Goal: Task Accomplishment & Management: Understand process/instructions

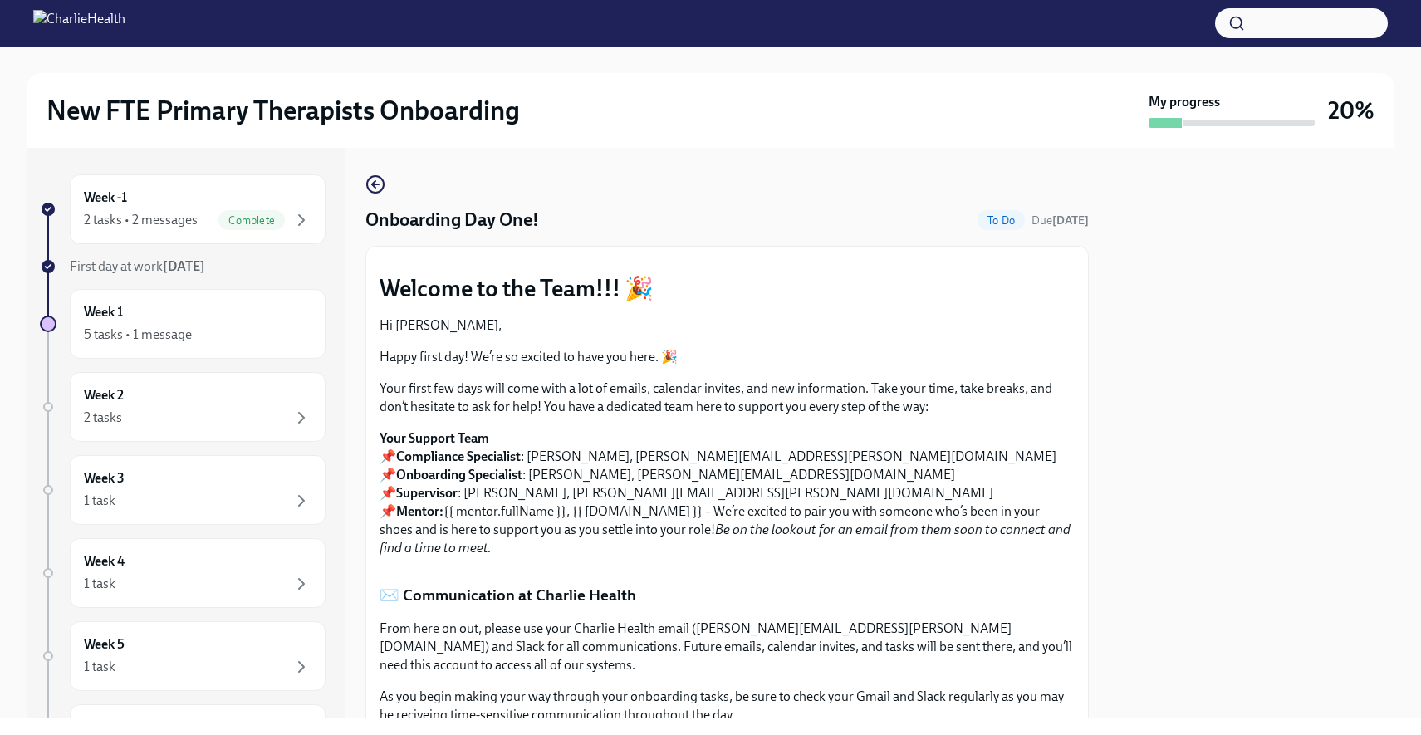
scroll to position [2384, 0]
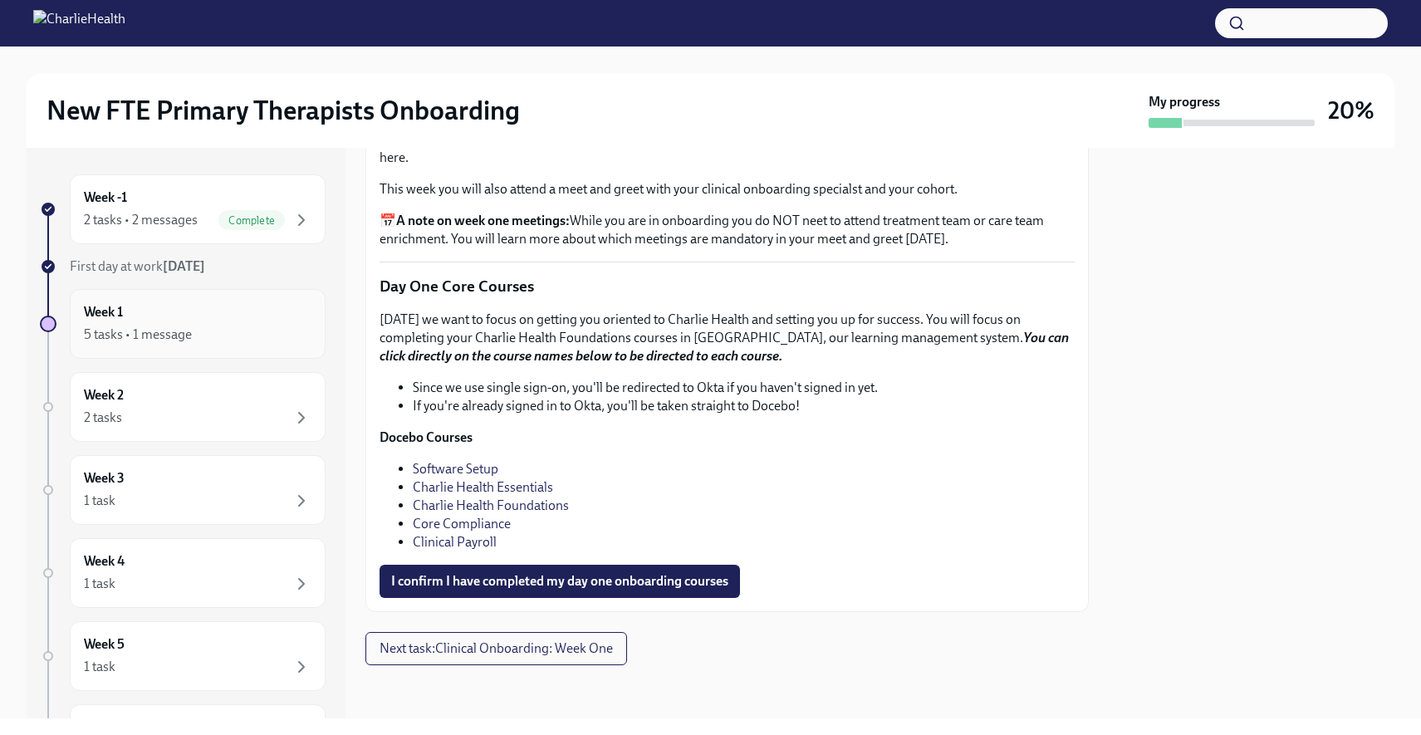
click at [123, 335] on div "5 tasks • 1 message" at bounding box center [138, 335] width 108 height 18
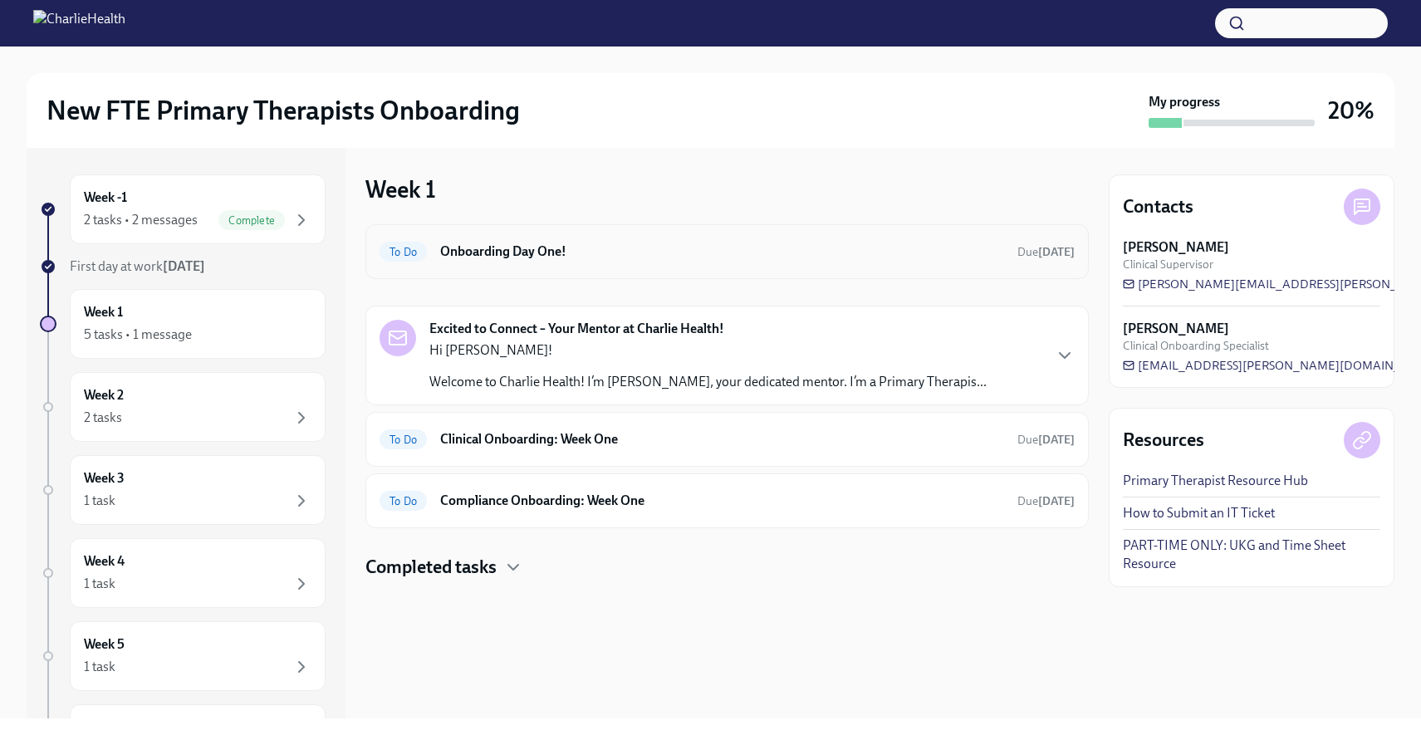
click at [520, 253] on h6 "Onboarding Day One!" at bounding box center [722, 252] width 564 height 18
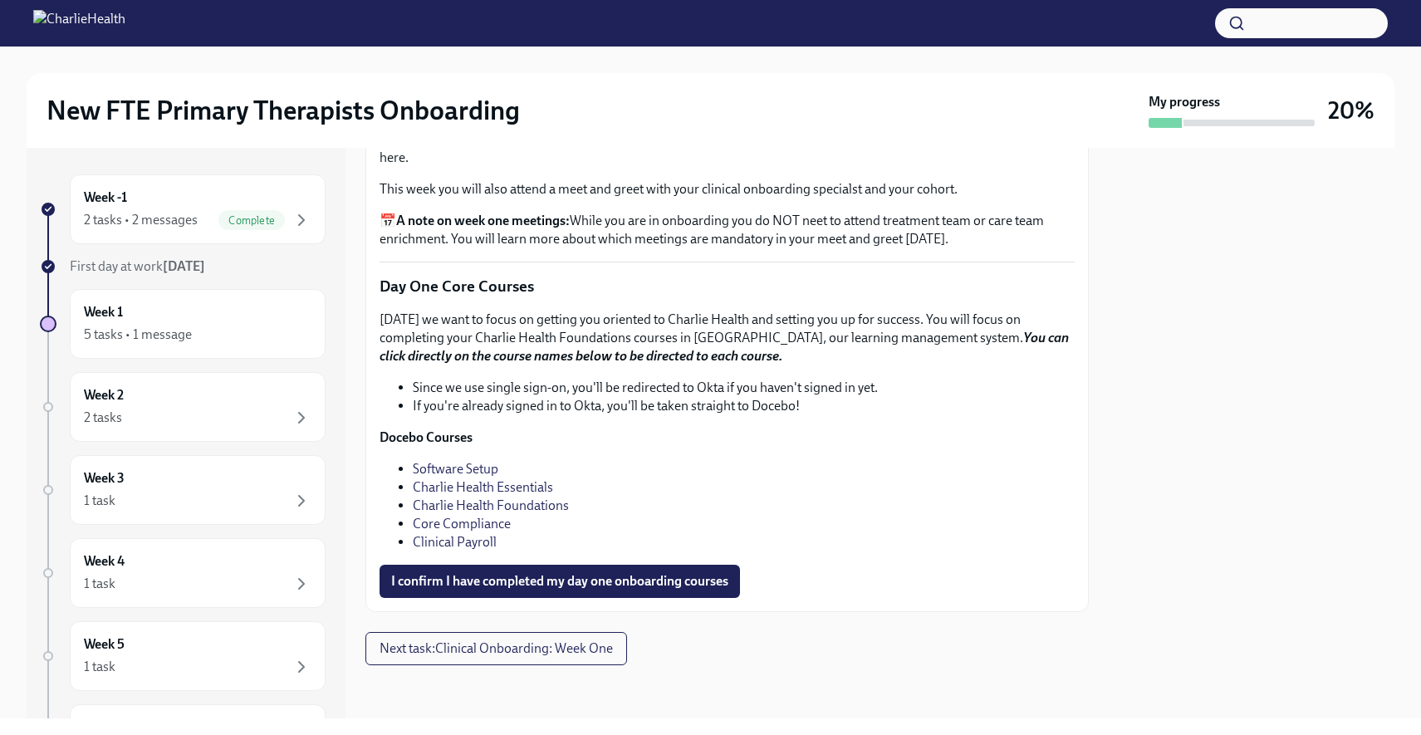
scroll to position [2384, 0]
click at [244, 321] on div "Week 1 5 tasks • 1 message" at bounding box center [198, 324] width 228 height 42
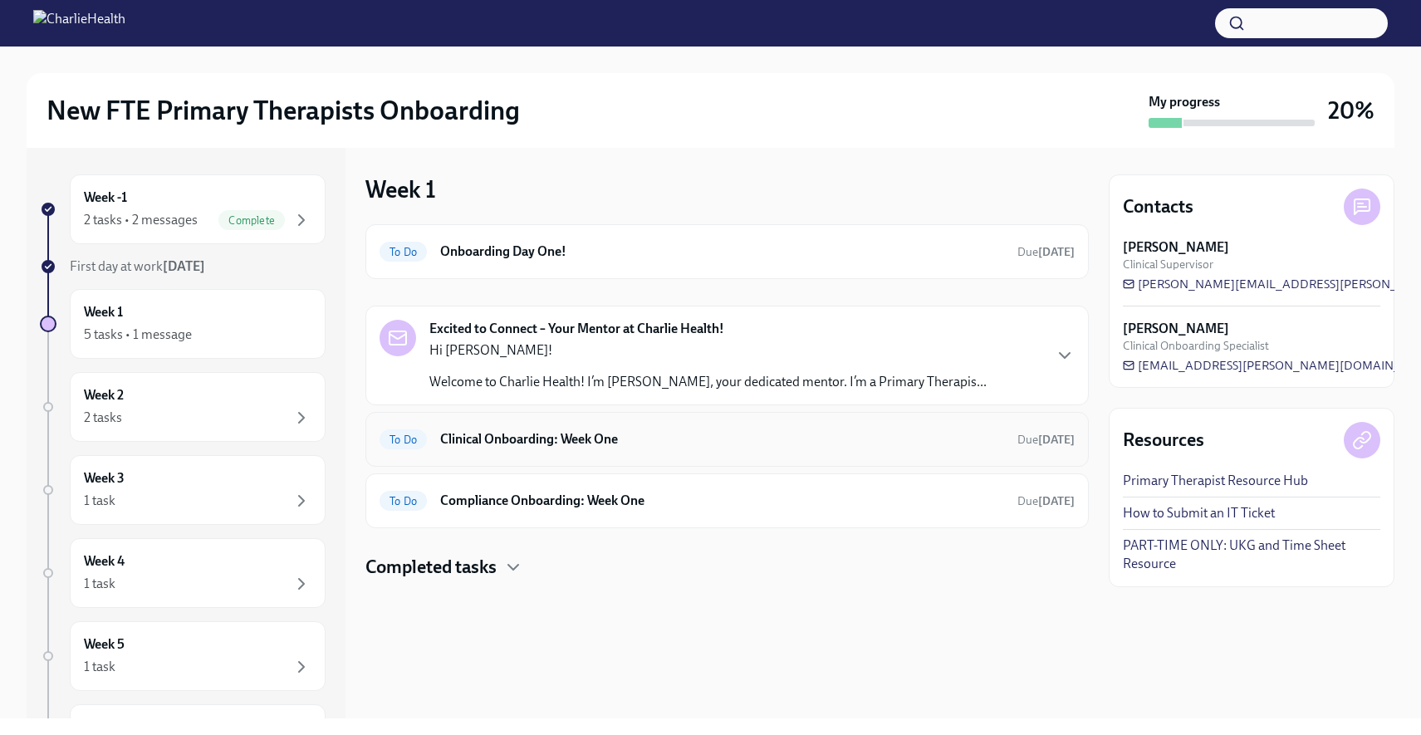
click at [515, 442] on h6 "Clinical Onboarding: Week One" at bounding box center [722, 439] width 564 height 18
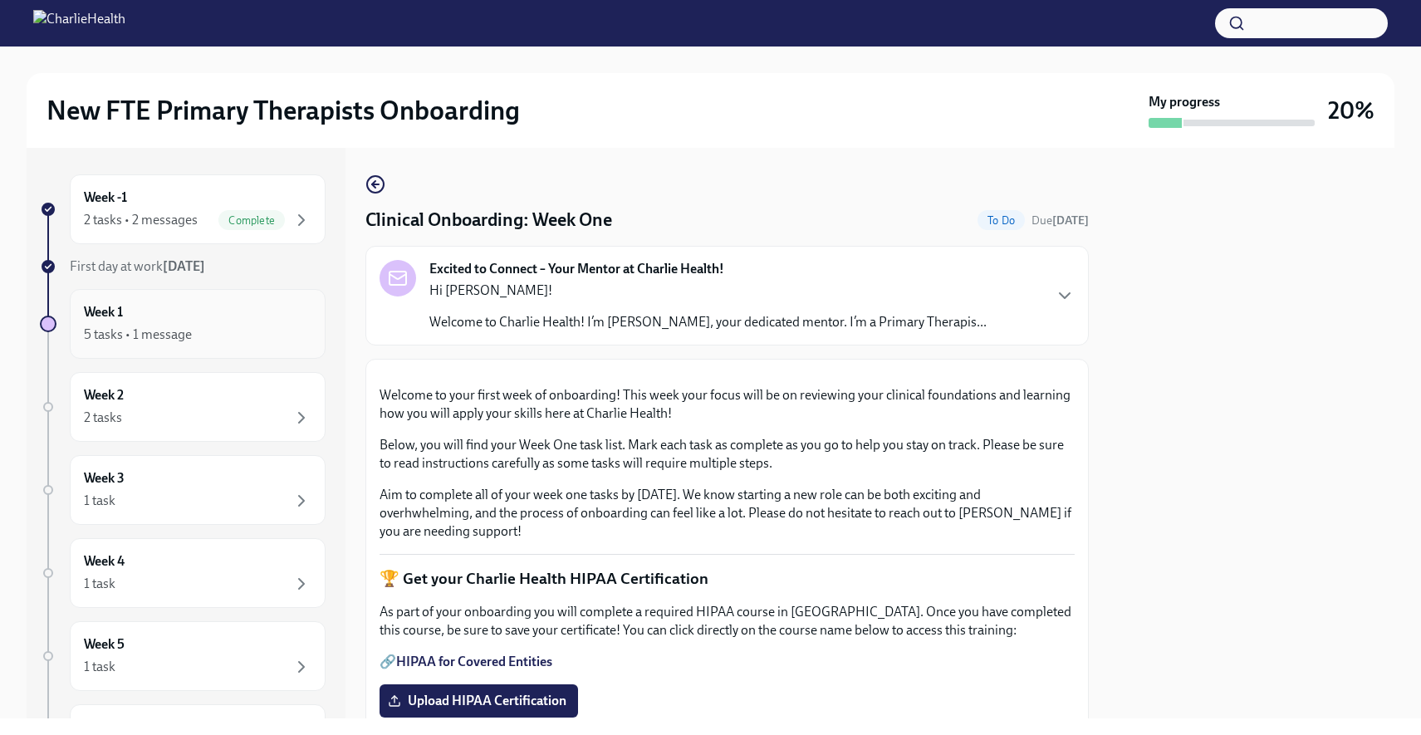
click at [182, 336] on div "5 tasks • 1 message" at bounding box center [138, 335] width 108 height 18
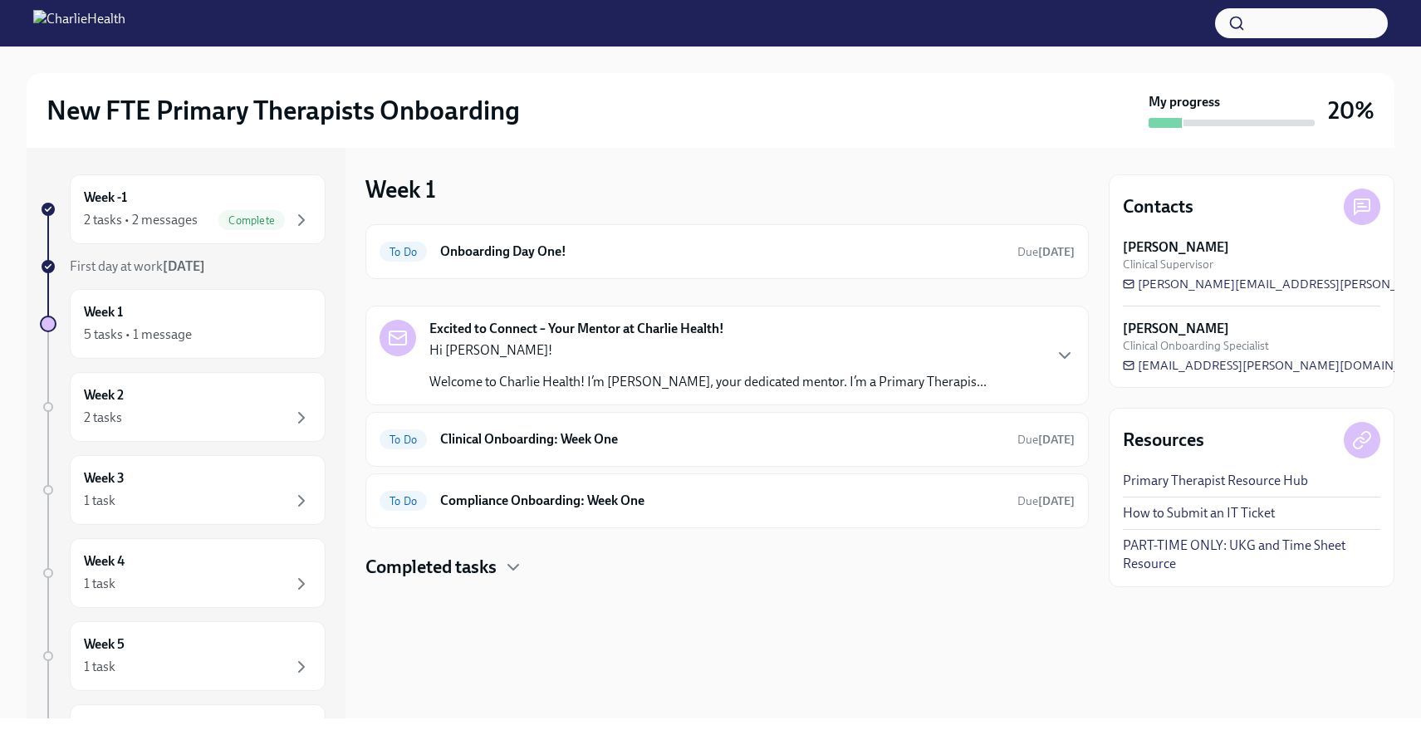
click at [492, 363] on div "Hi [PERSON_NAME]! Welcome to Charlie Health! I’m [PERSON_NAME], your dedicated …" at bounding box center [707, 366] width 557 height 50
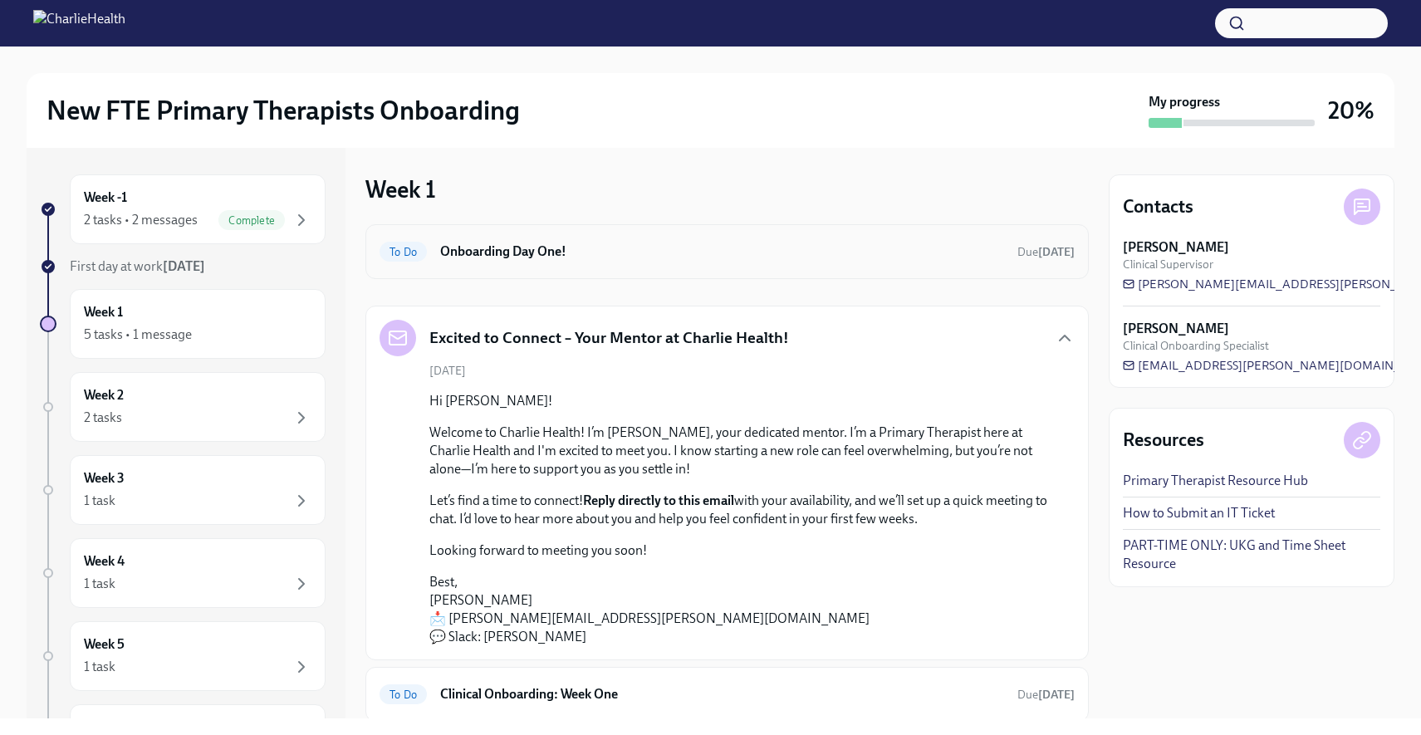
click at [714, 272] on div "To Do Onboarding Day One! Due [DATE]" at bounding box center [728, 251] width 724 height 55
click at [714, 262] on div "To Do Onboarding Day One! Due [DATE]" at bounding box center [727, 251] width 695 height 27
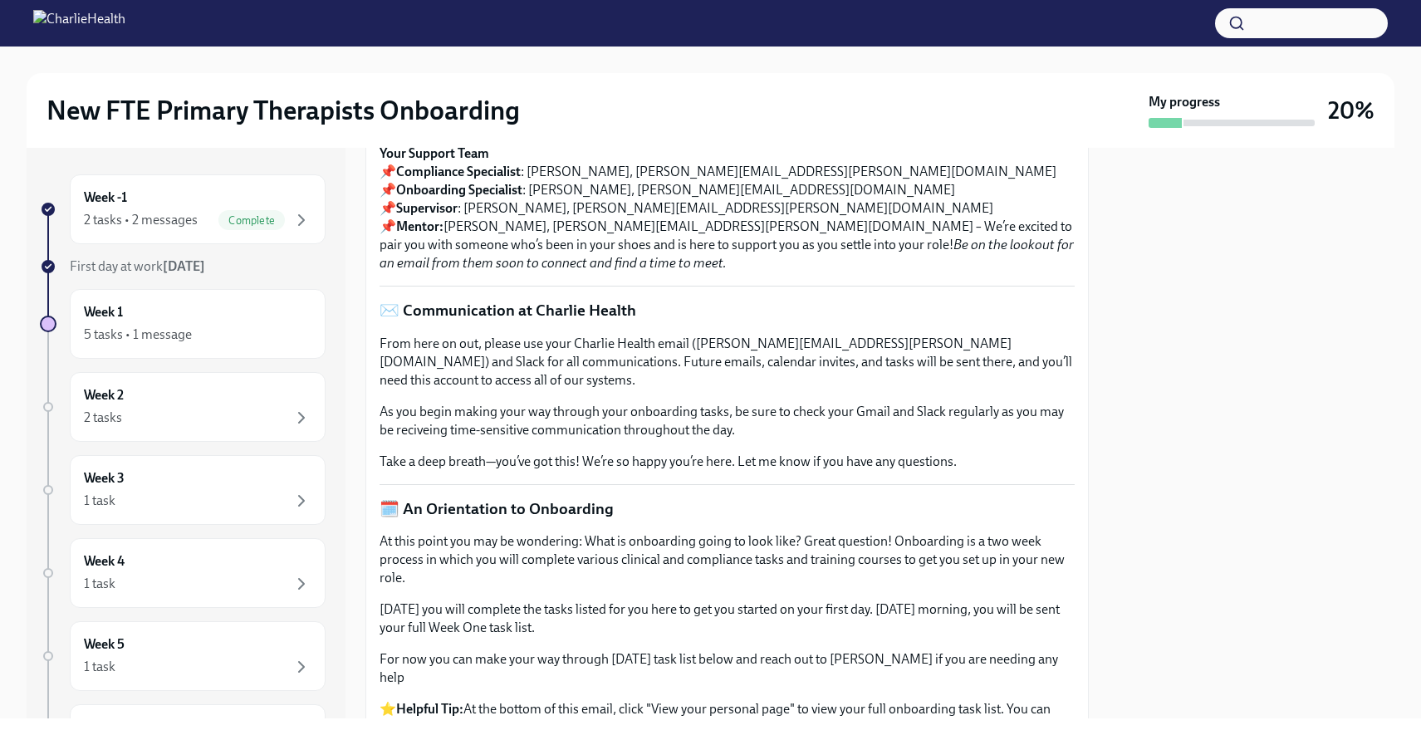
scroll to position [285, 0]
click at [174, 339] on div "5 tasks • 1 message" at bounding box center [138, 335] width 108 height 18
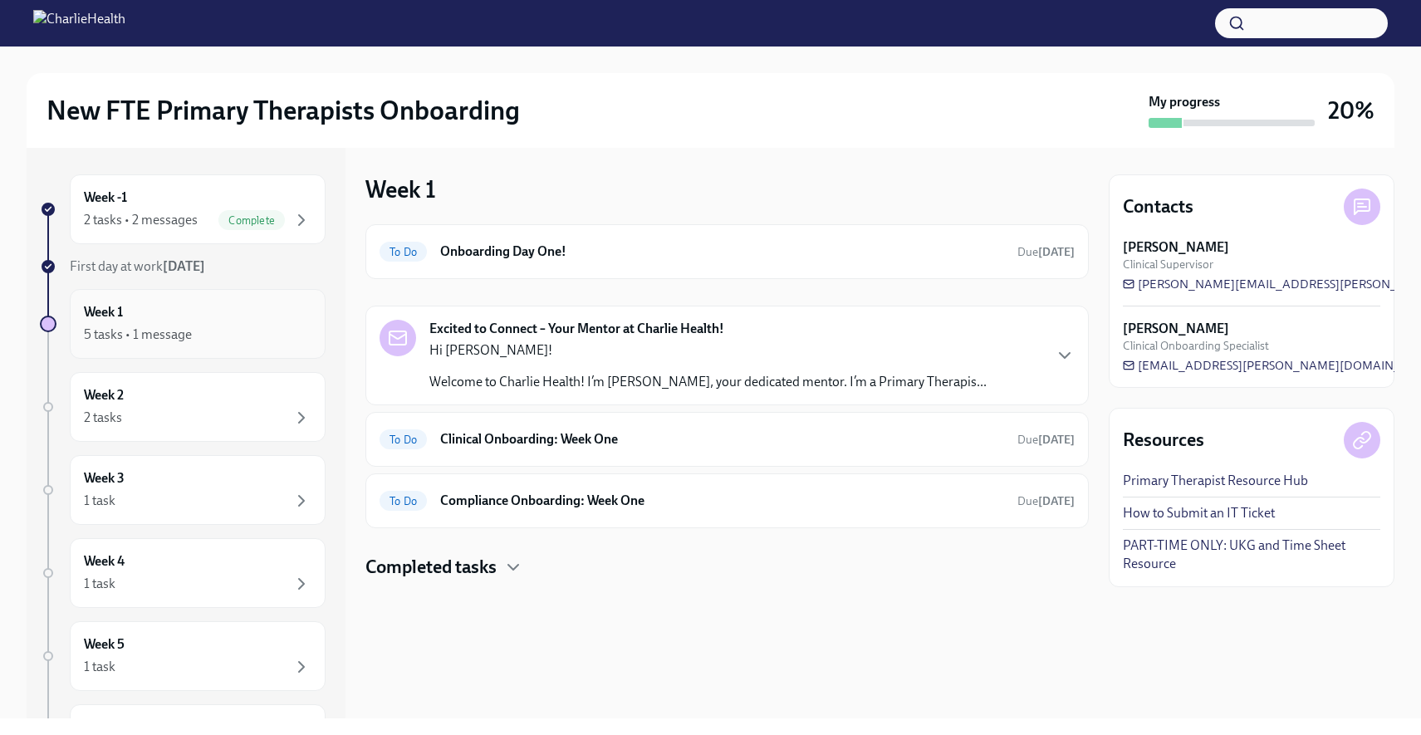
click at [150, 319] on div "Week 1 5 tasks • 1 message" at bounding box center [198, 324] width 228 height 42
click at [606, 351] on p "Hi [PERSON_NAME]!" at bounding box center [707, 350] width 557 height 18
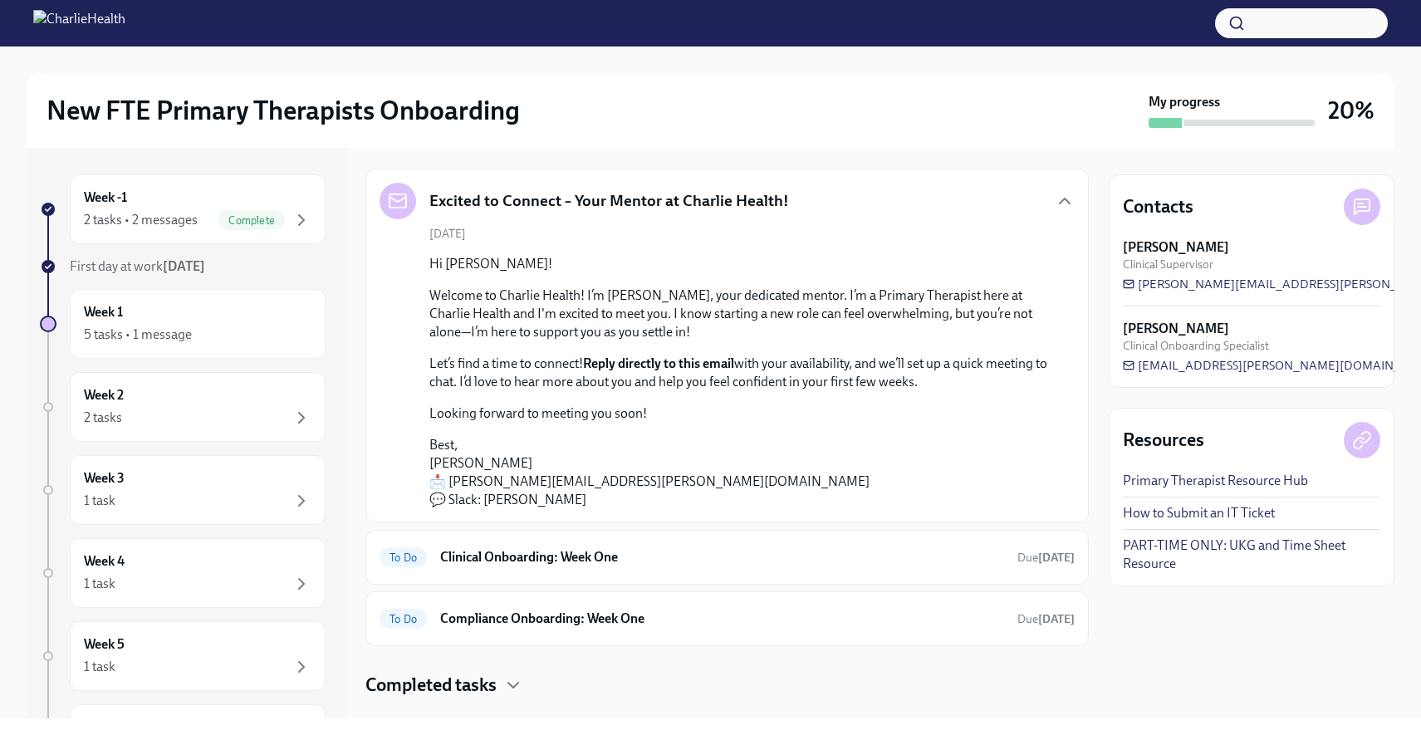
scroll to position [169, 0]
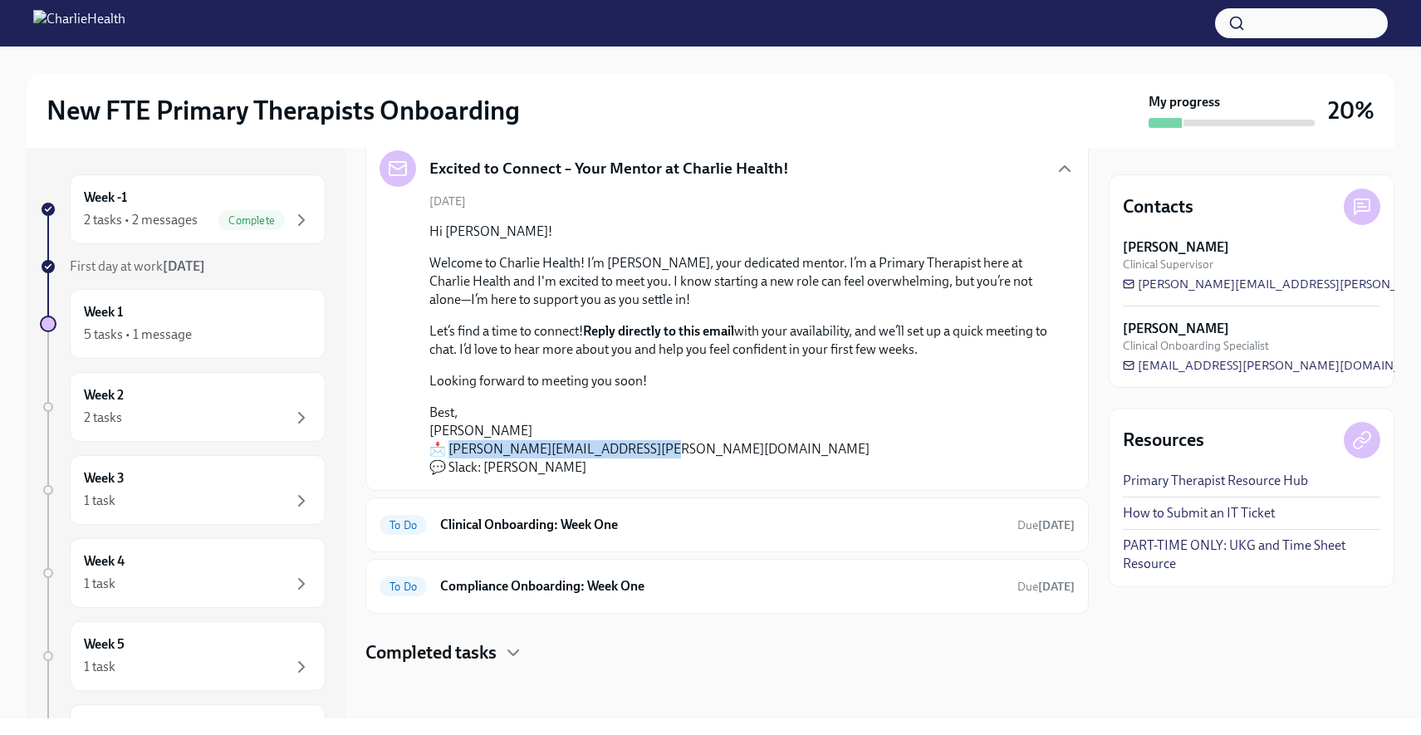
drag, startPoint x: 640, startPoint y: 451, endPoint x: 448, endPoint y: 450, distance: 192.7
click at [448, 450] on p "Best, [PERSON_NAME] 📩 [PERSON_NAME][EMAIL_ADDRESS][PERSON_NAME][DOMAIN_NAME] 💬 …" at bounding box center [738, 440] width 619 height 73
copy p "[EMAIL_ADDRESS][PERSON_NAME][DOMAIN_NAME]"
